Goal: Task Accomplishment & Management: Complete application form

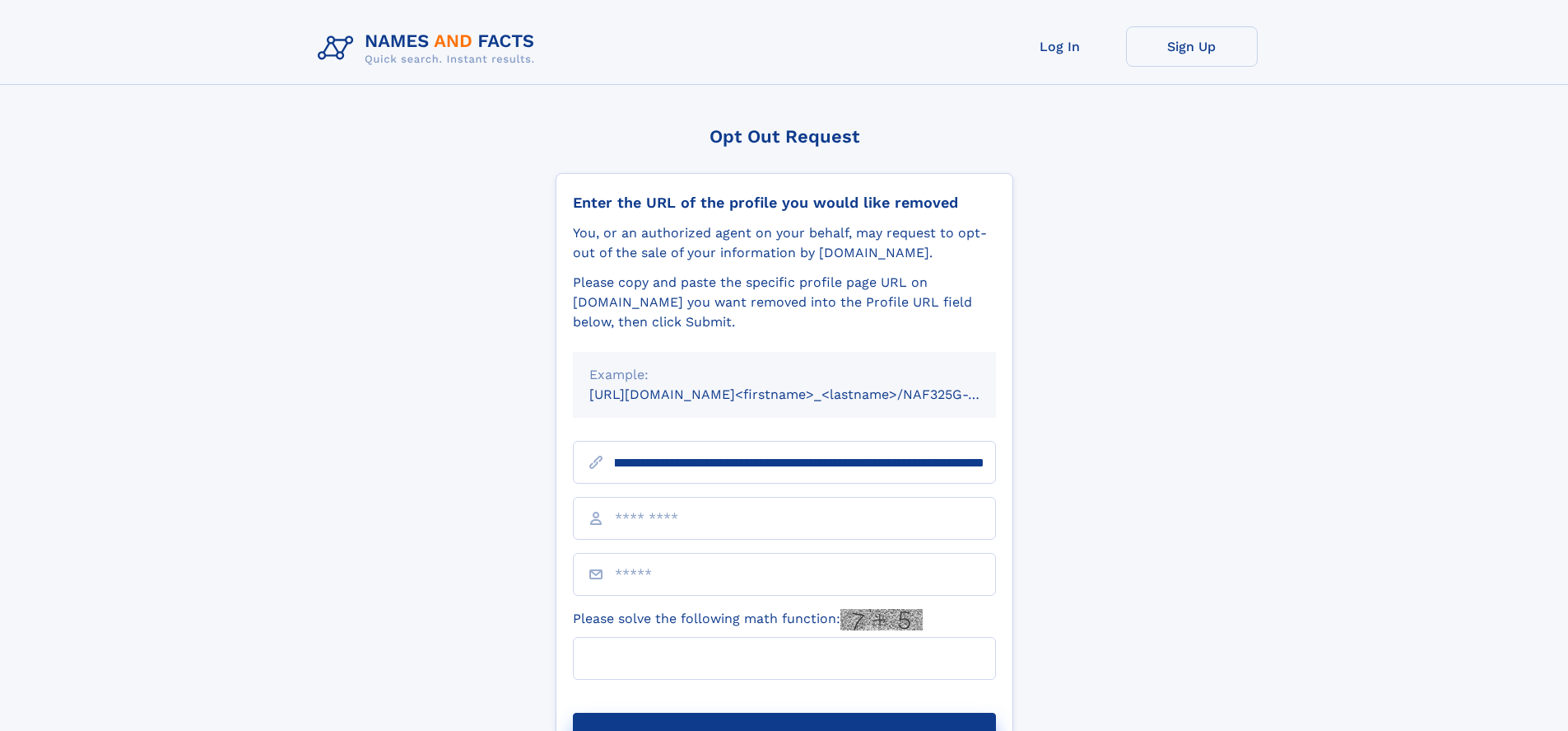
scroll to position [0, 199]
type input "**********"
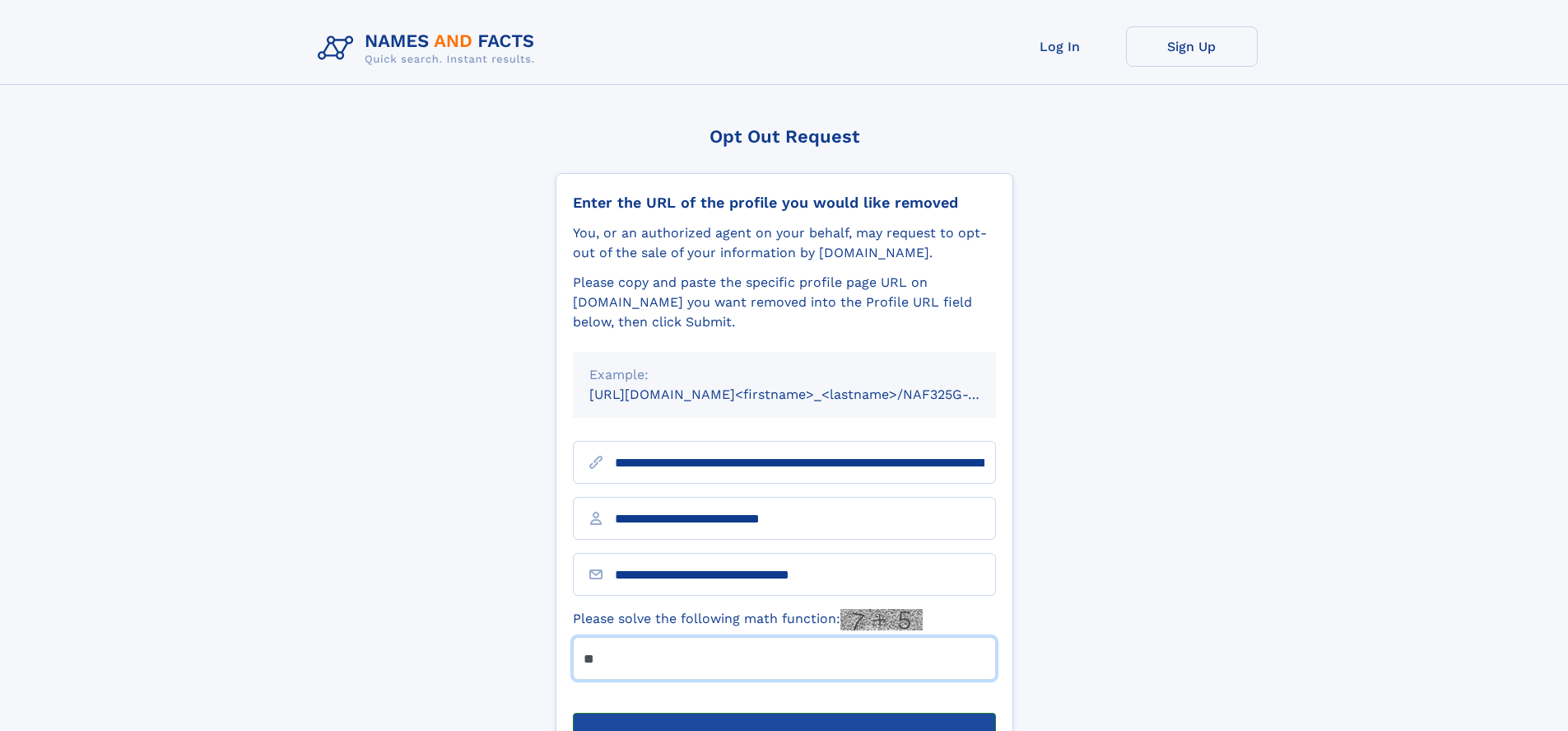
type input "**"
click at [784, 713] on button "Submit Opt Out Request" at bounding box center [784, 739] width 423 height 52
